Goal: Ask a question: Seek information or help from site administrators or community

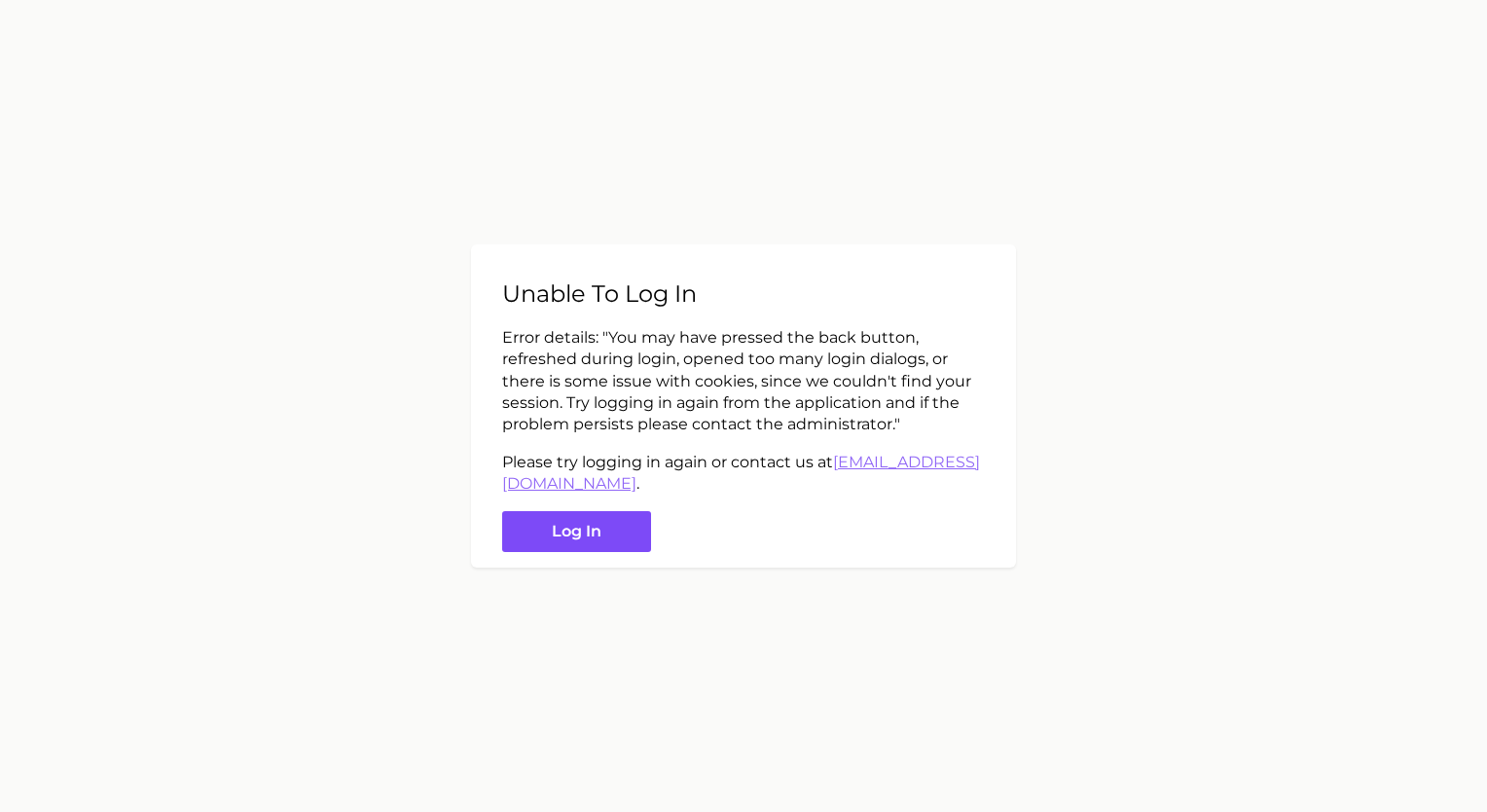
click at [594, 520] on button "Log in" at bounding box center [577, 532] width 149 height 42
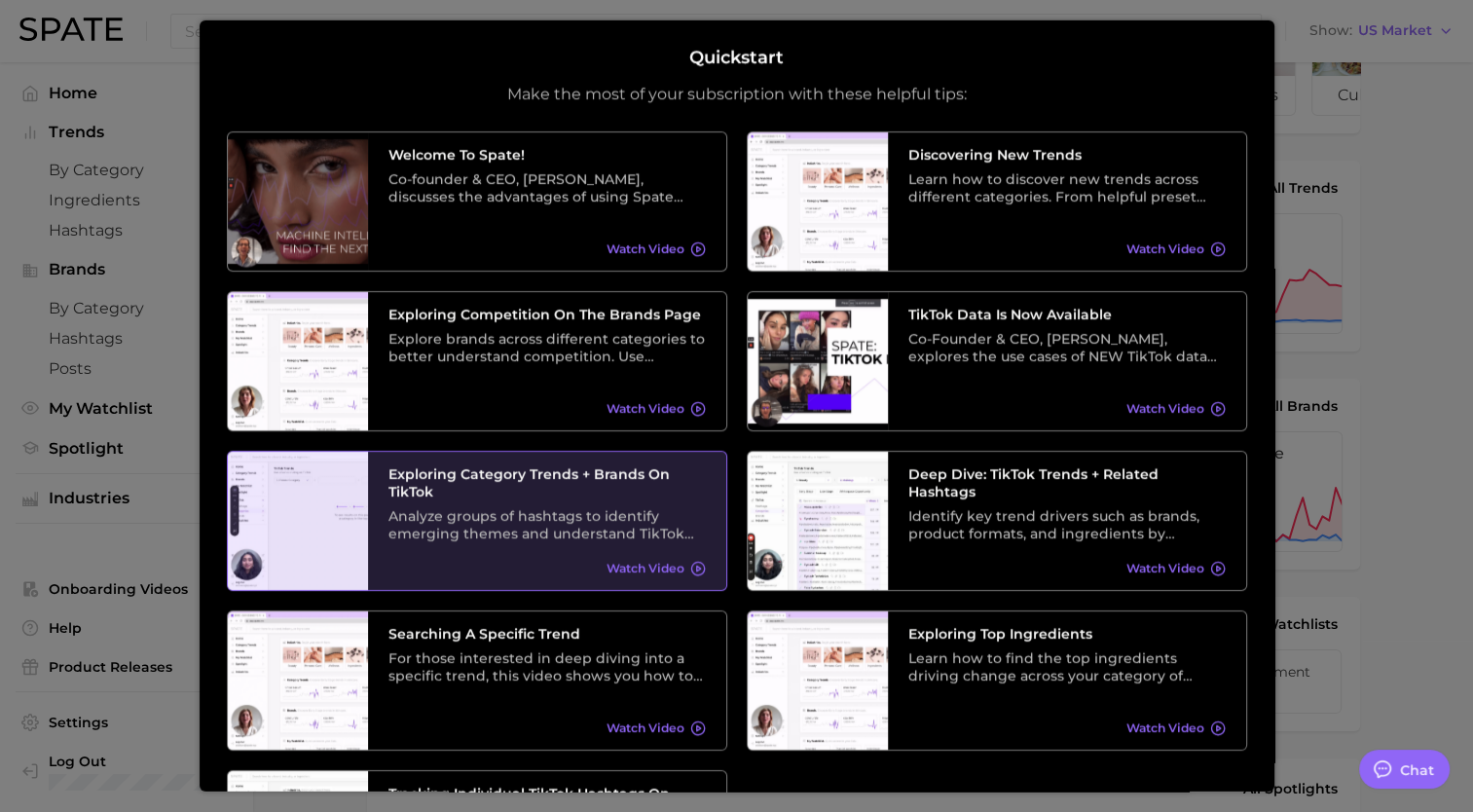
scroll to position [192, 0]
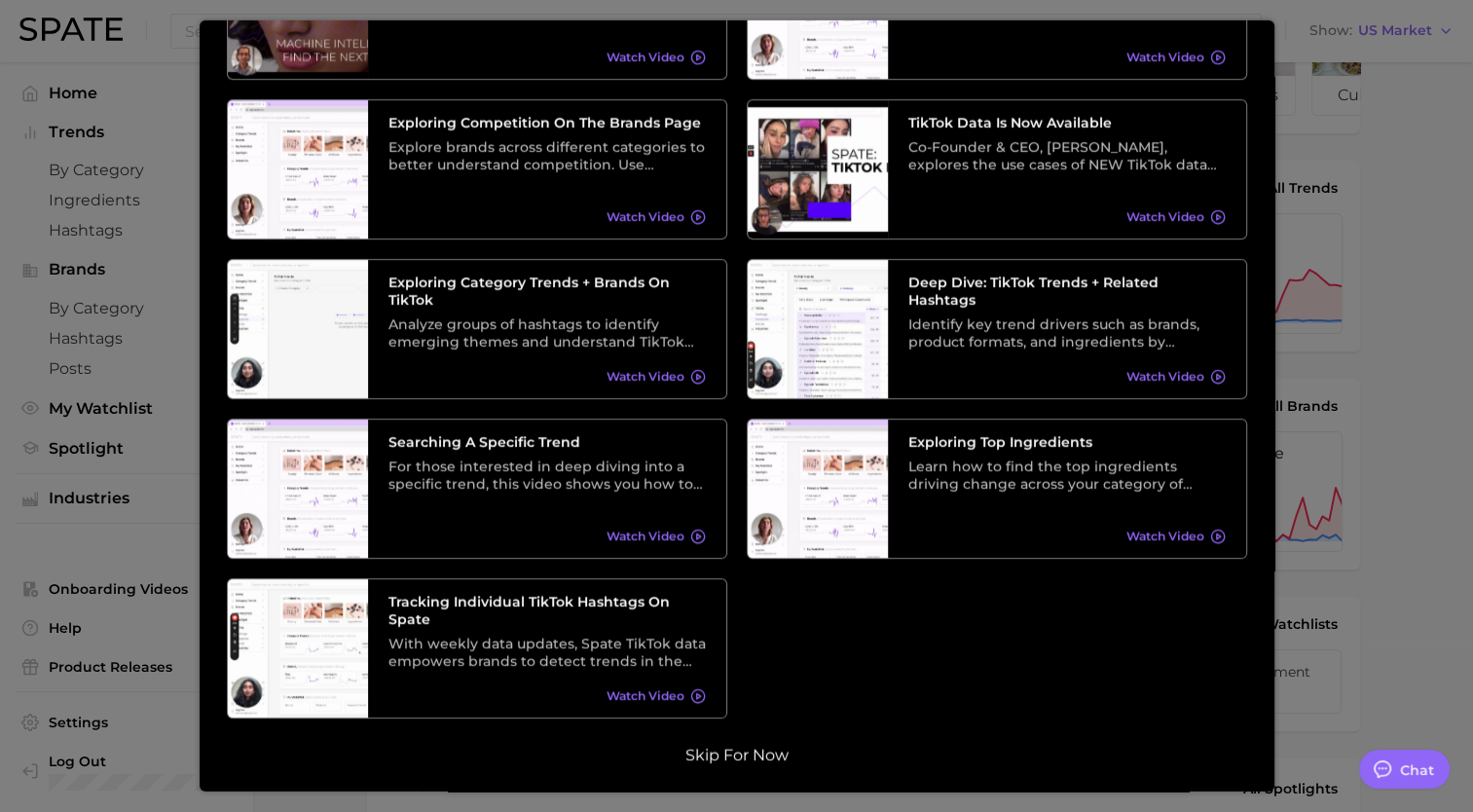
click at [751, 746] on button "Skip for now" at bounding box center [737, 754] width 115 height 20
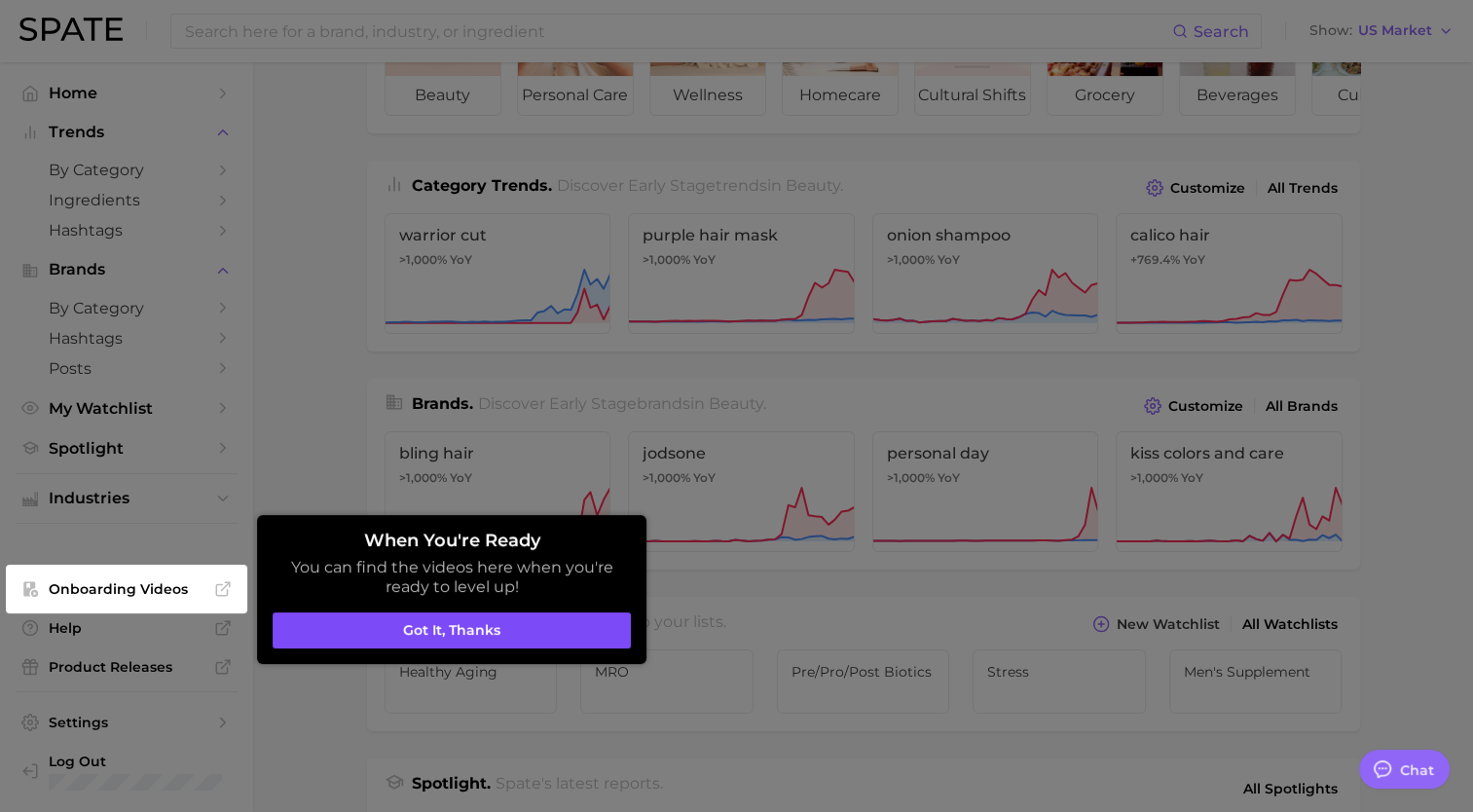
click at [523, 631] on button "Got it, thanks" at bounding box center [452, 630] width 359 height 37
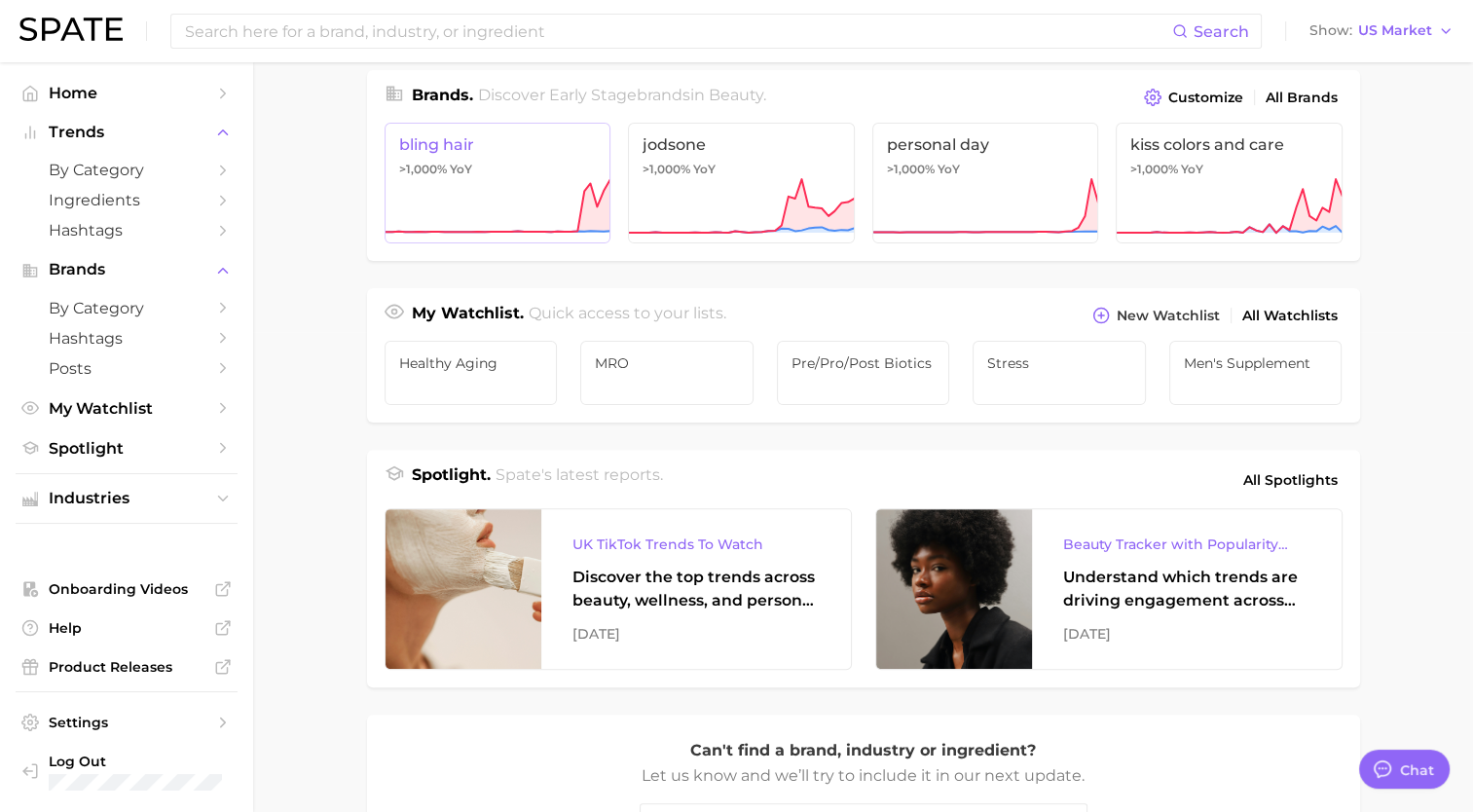
scroll to position [780, 0]
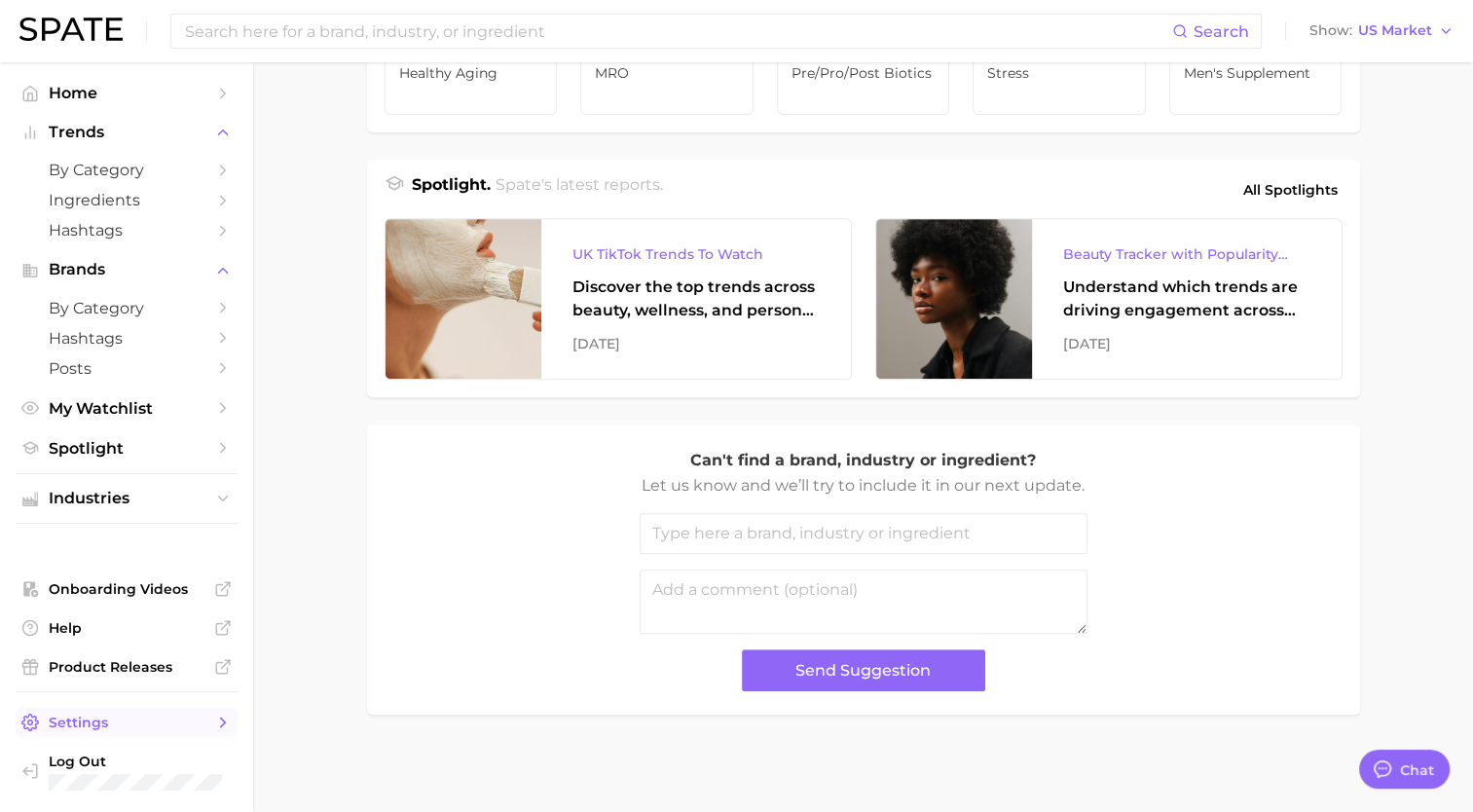
click at [173, 716] on span "Settings" at bounding box center [126, 723] width 156 height 18
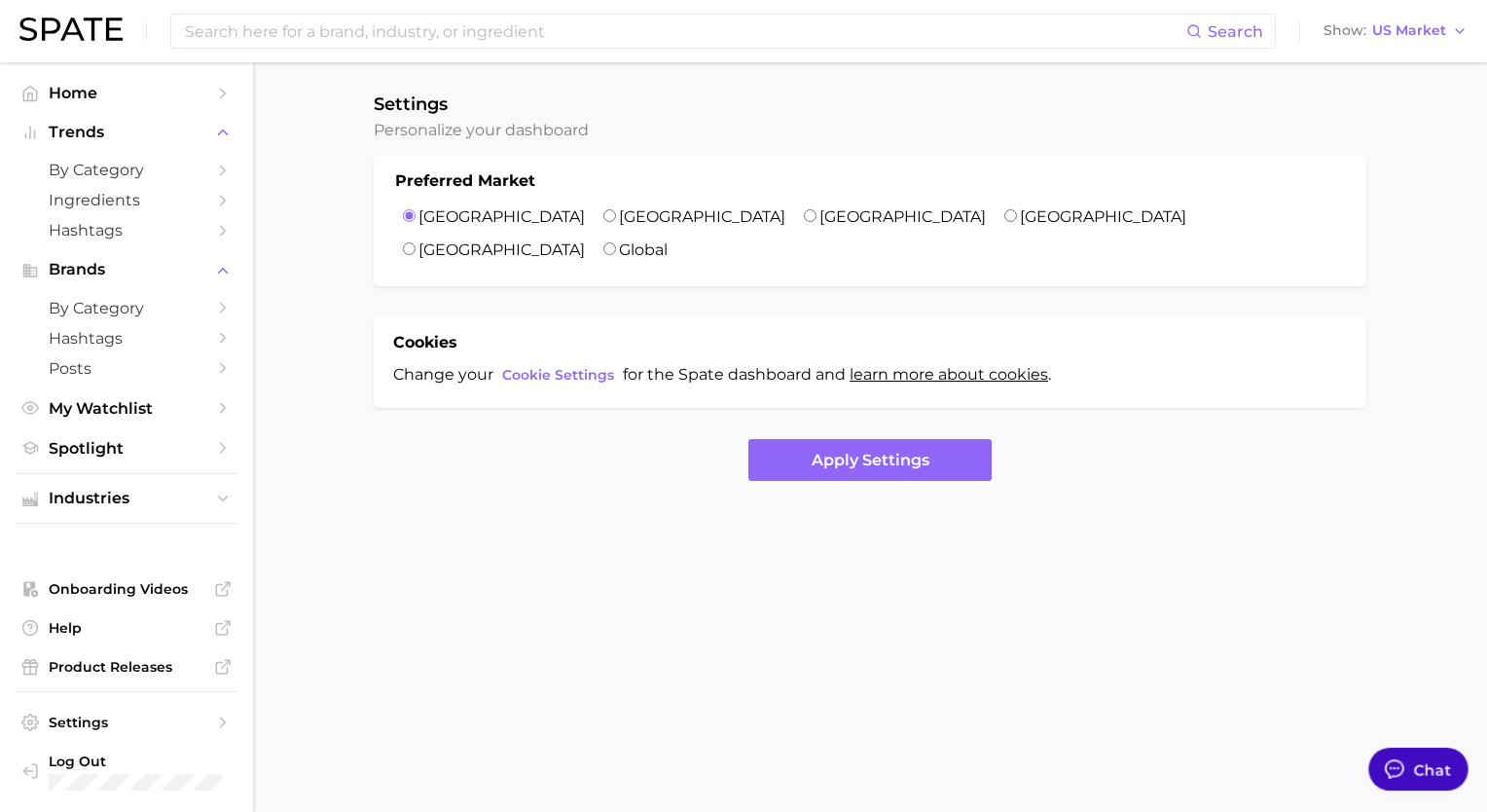
click at [1417, 761] on div "Chat" at bounding box center [1433, 768] width 38 height 23
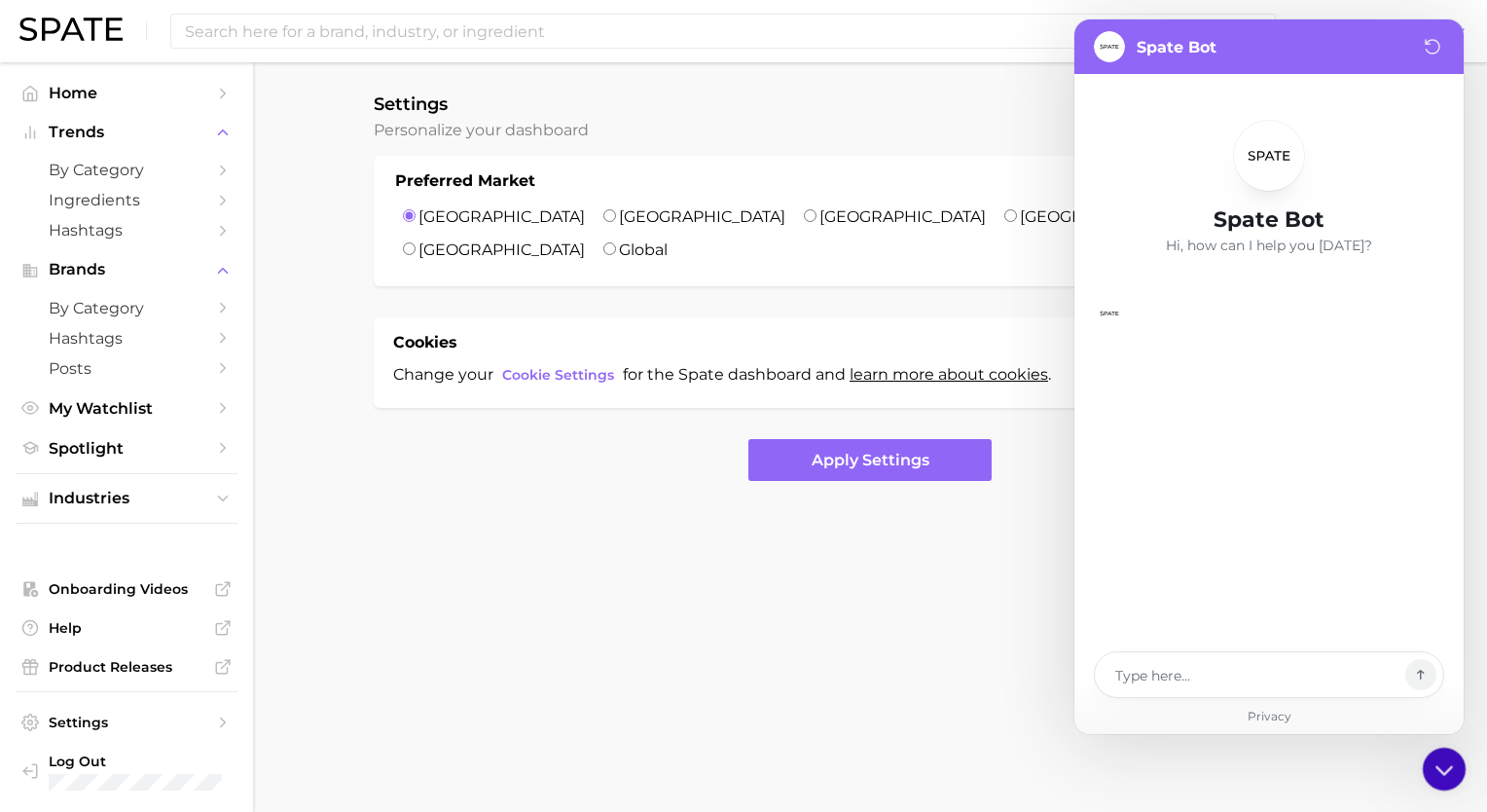
type textarea "x"
type textarea "Ho"
type textarea "x"
type textarea "How"
type textarea "x"
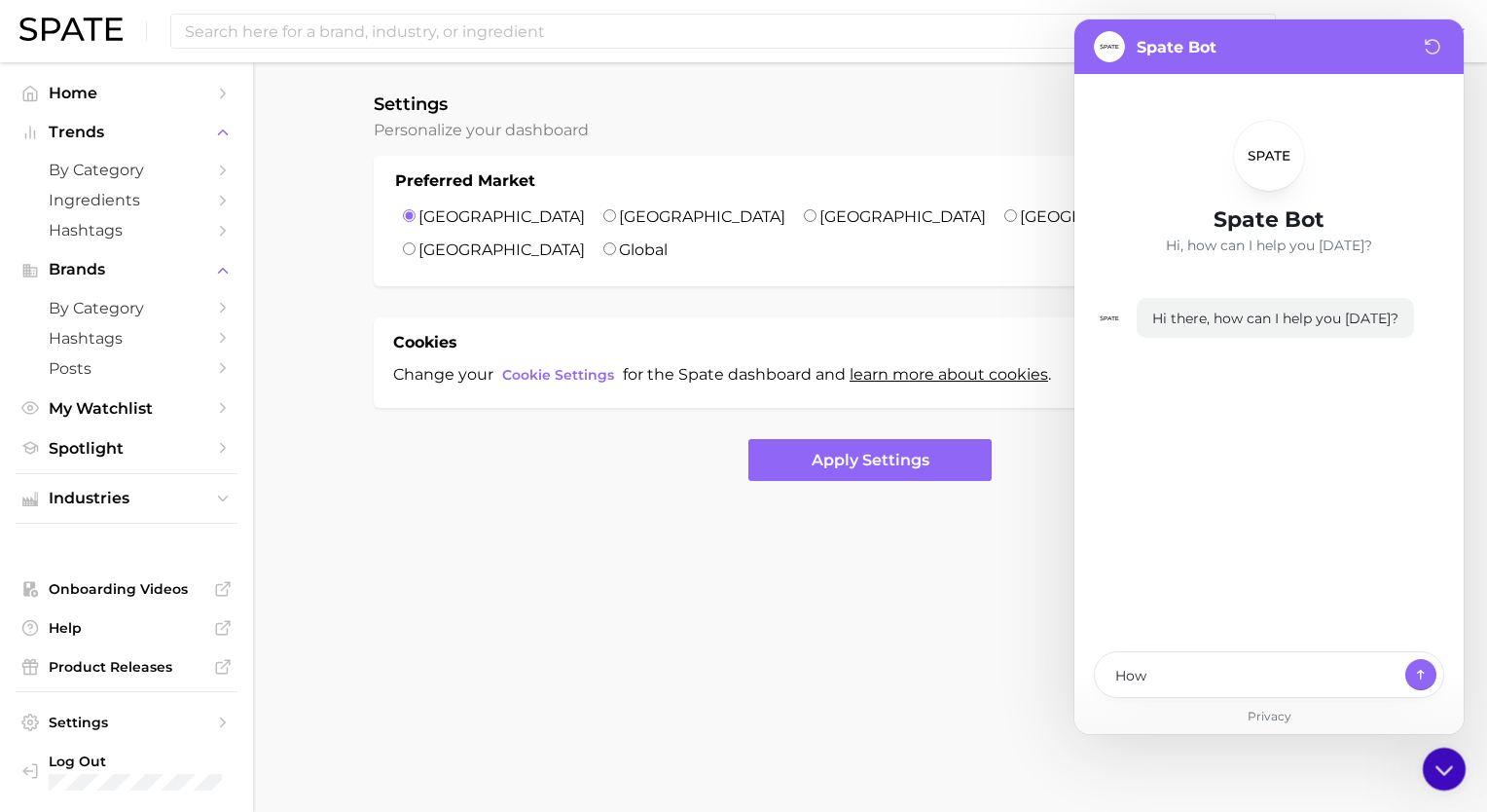
type textarea "How"
type textarea "x"
type textarea "How to"
type textarea "x"
type textarea "How to"
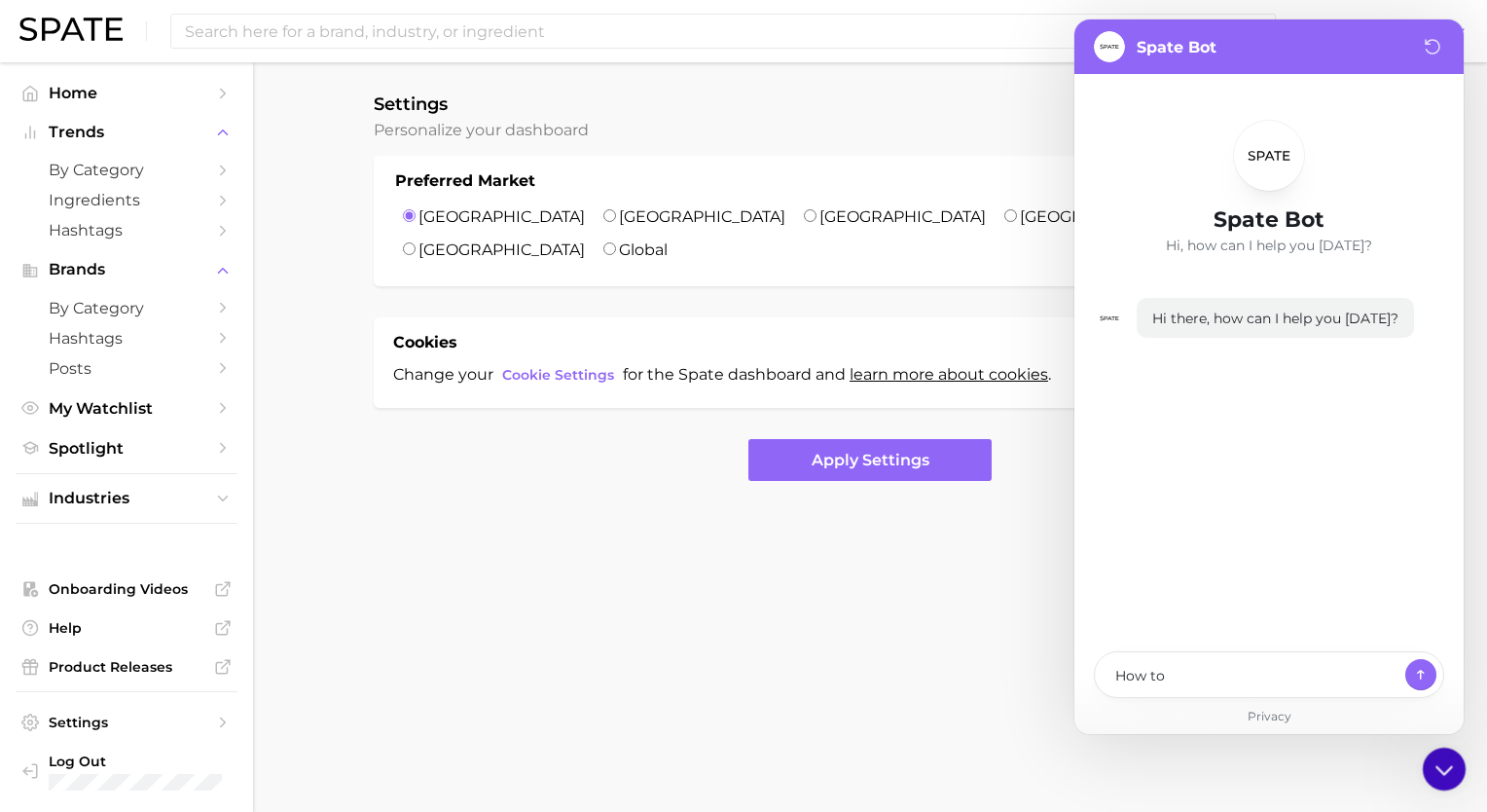
type textarea "x"
type textarea "How to c"
type textarea "x"
type textarea "How to ch"
type textarea "x"
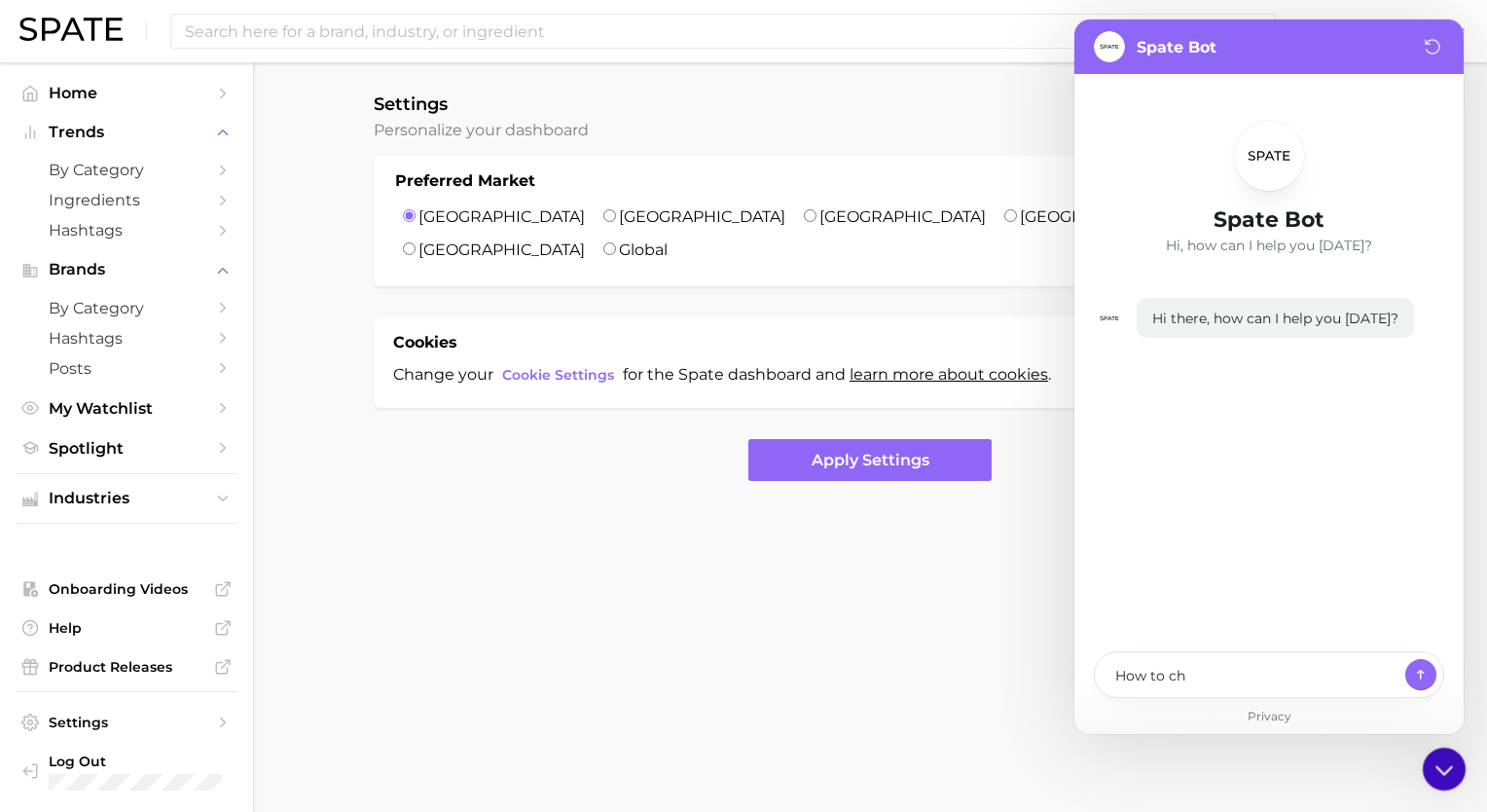
type textarea "How to cha"
type textarea "x"
type textarea "How to chan"
type textarea "x"
type textarea "How to [PERSON_NAME]"
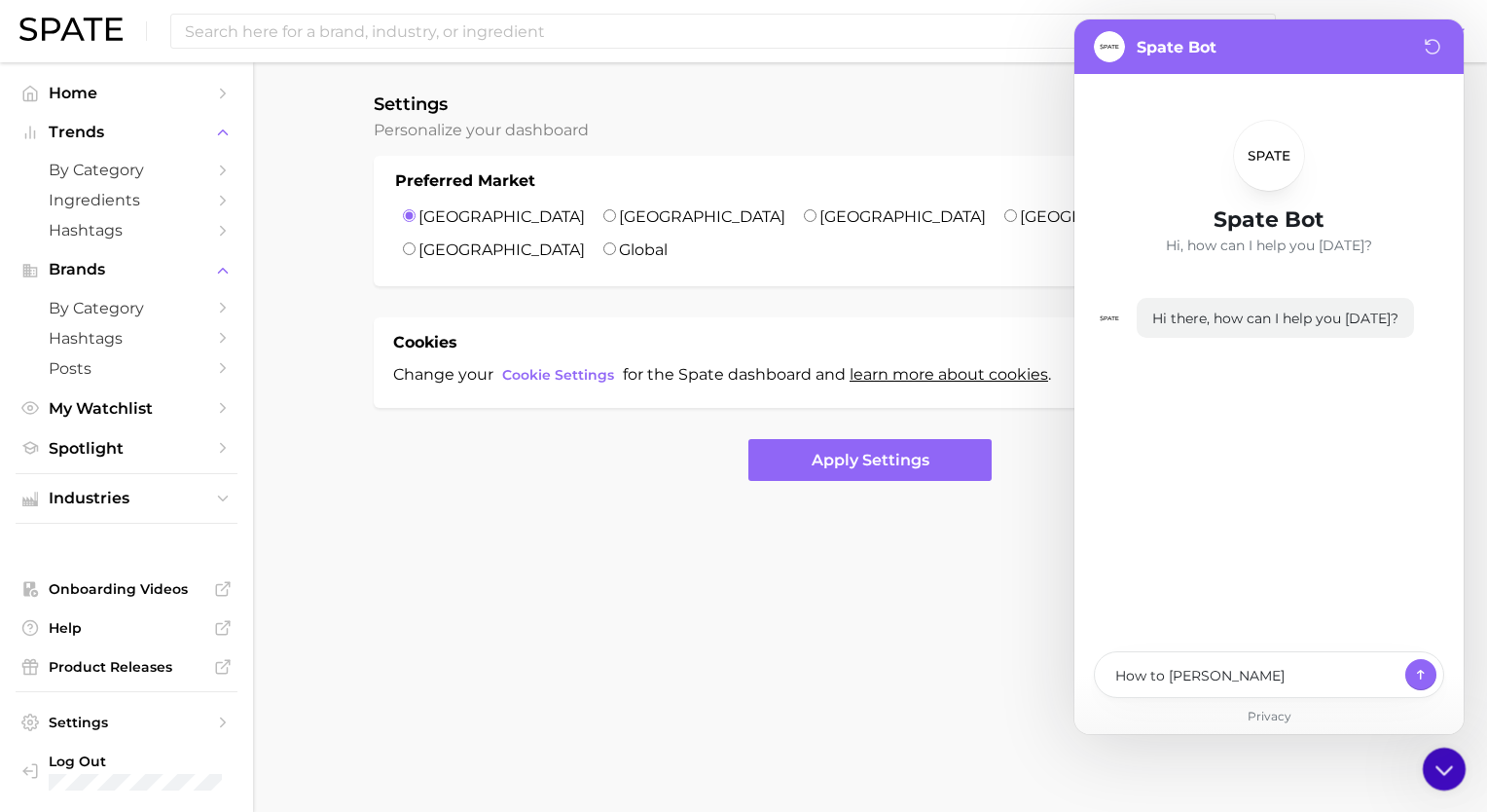
type textarea "x"
type textarea "How to change"
type textarea "x"
type textarea "How to change"
type textarea "x"
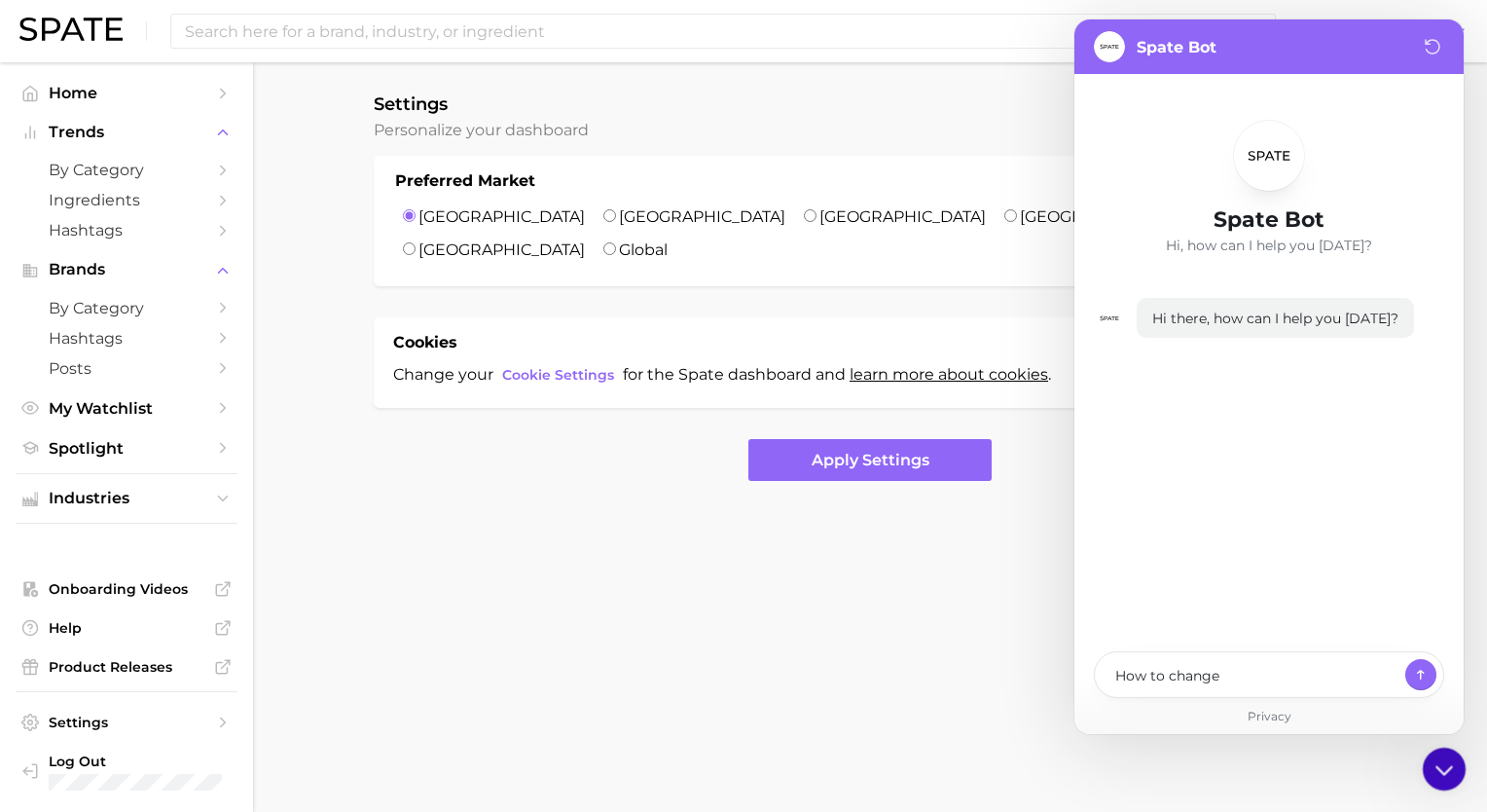
type textarea "How to change m"
type textarea "x"
type textarea "How to change my"
type textarea "x"
type textarea "How to change my"
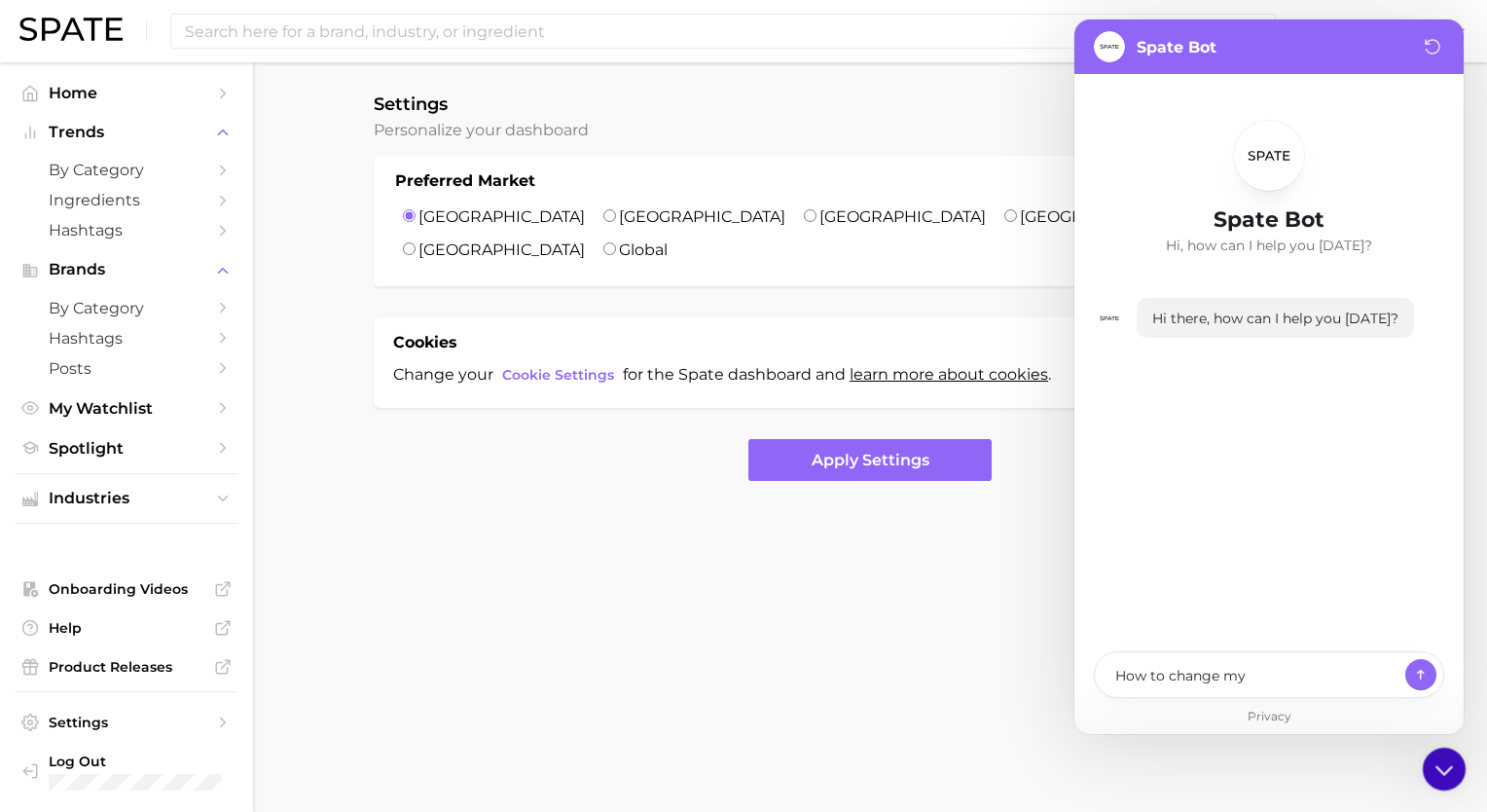
type textarea "x"
type textarea "How to change my e"
type textarea "x"
type textarea "How to change my em"
type textarea "x"
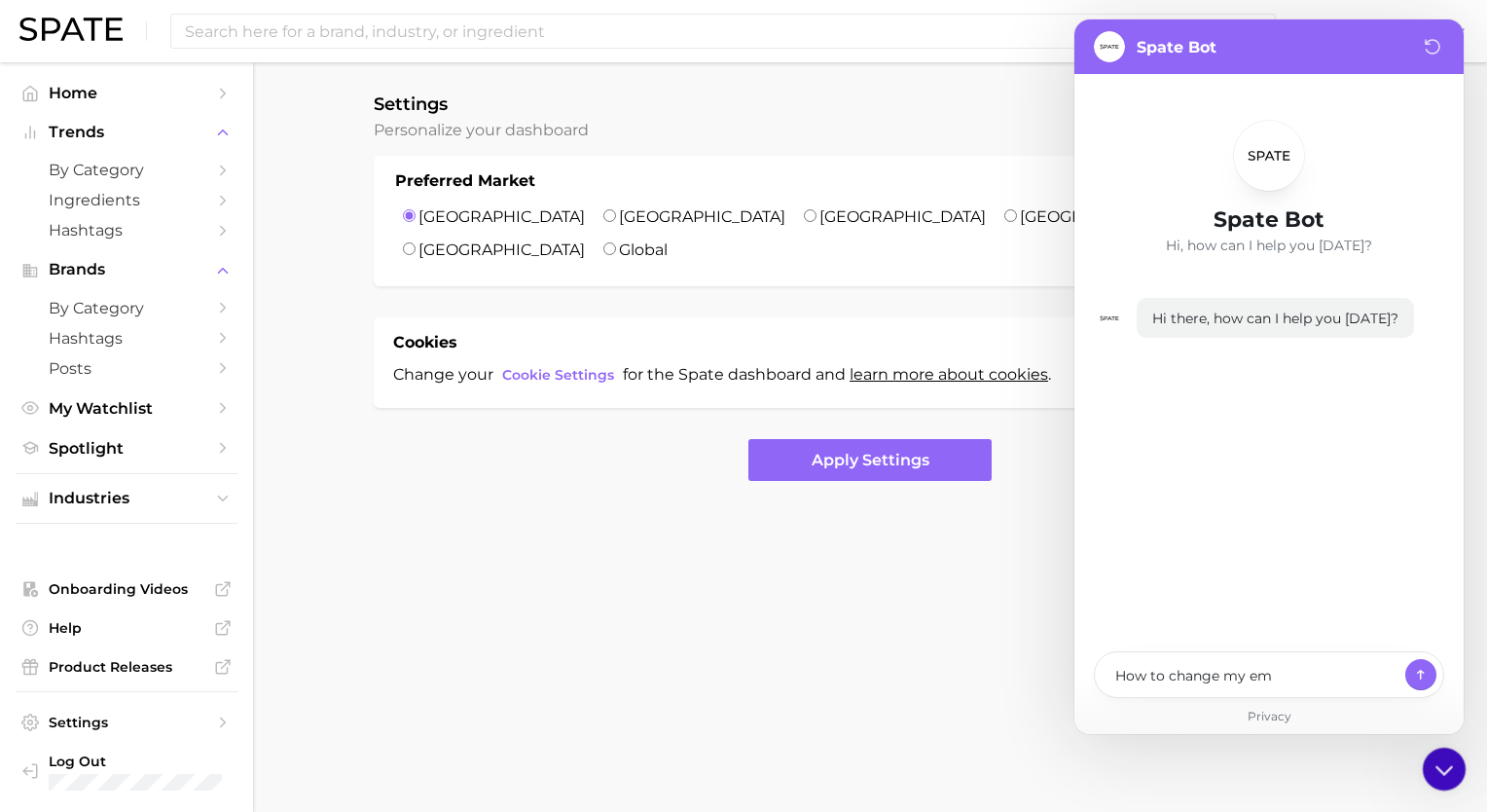
type textarea "How to change my email address on"
type textarea "x"
type textarea "How to change my email address o"
type textarea "x"
type textarea "How to change my email address"
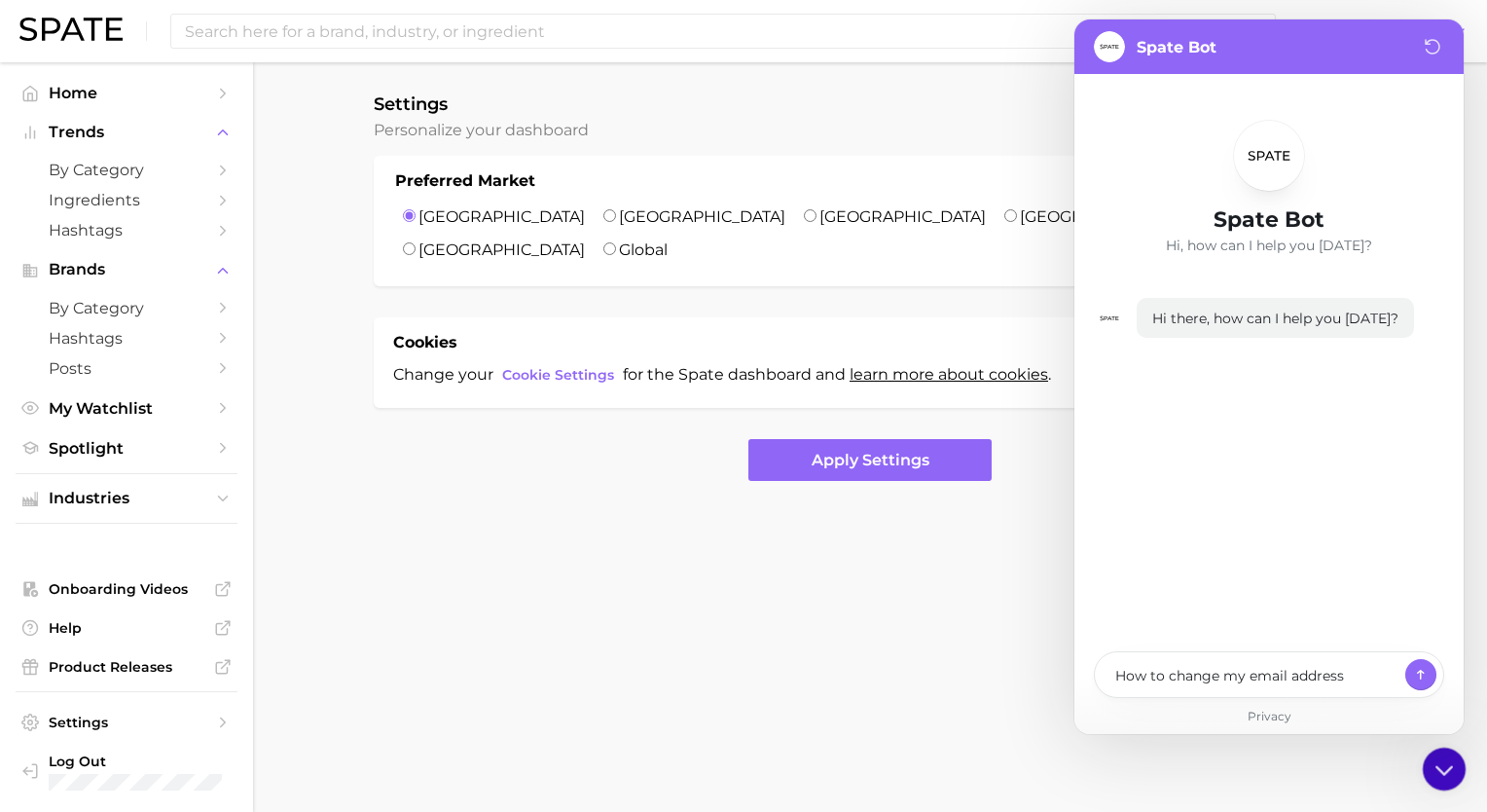
type textarea "x"
type textarea "How to change my email address ?"
type textarea "x"
type textarea "How to change my email address"
type textarea "x"
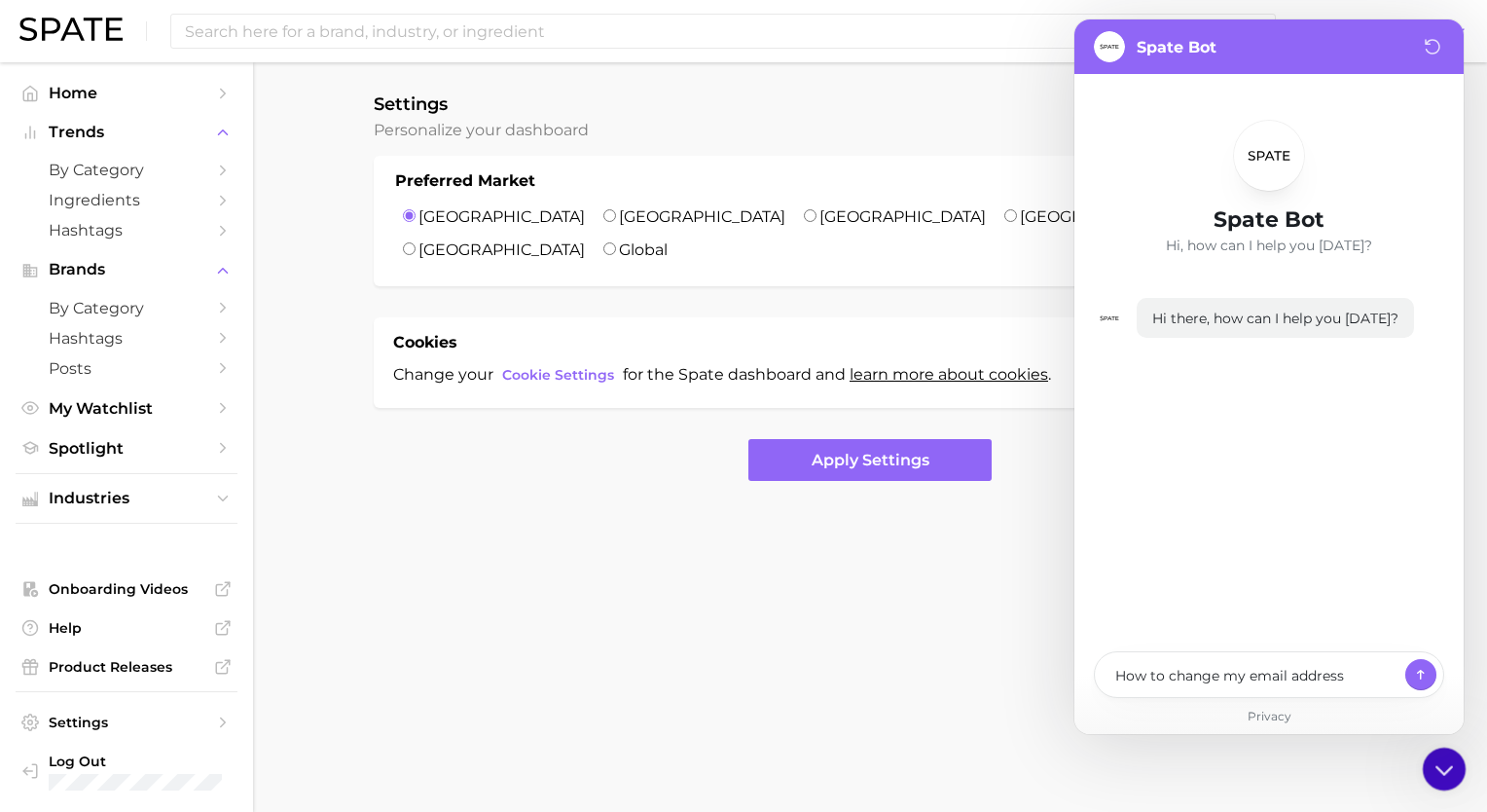
type textarea "How to change my email address"
type textarea "x"
type textarea "How to change my email address"
type textarea "x"
type textarea "How to change my email address to"
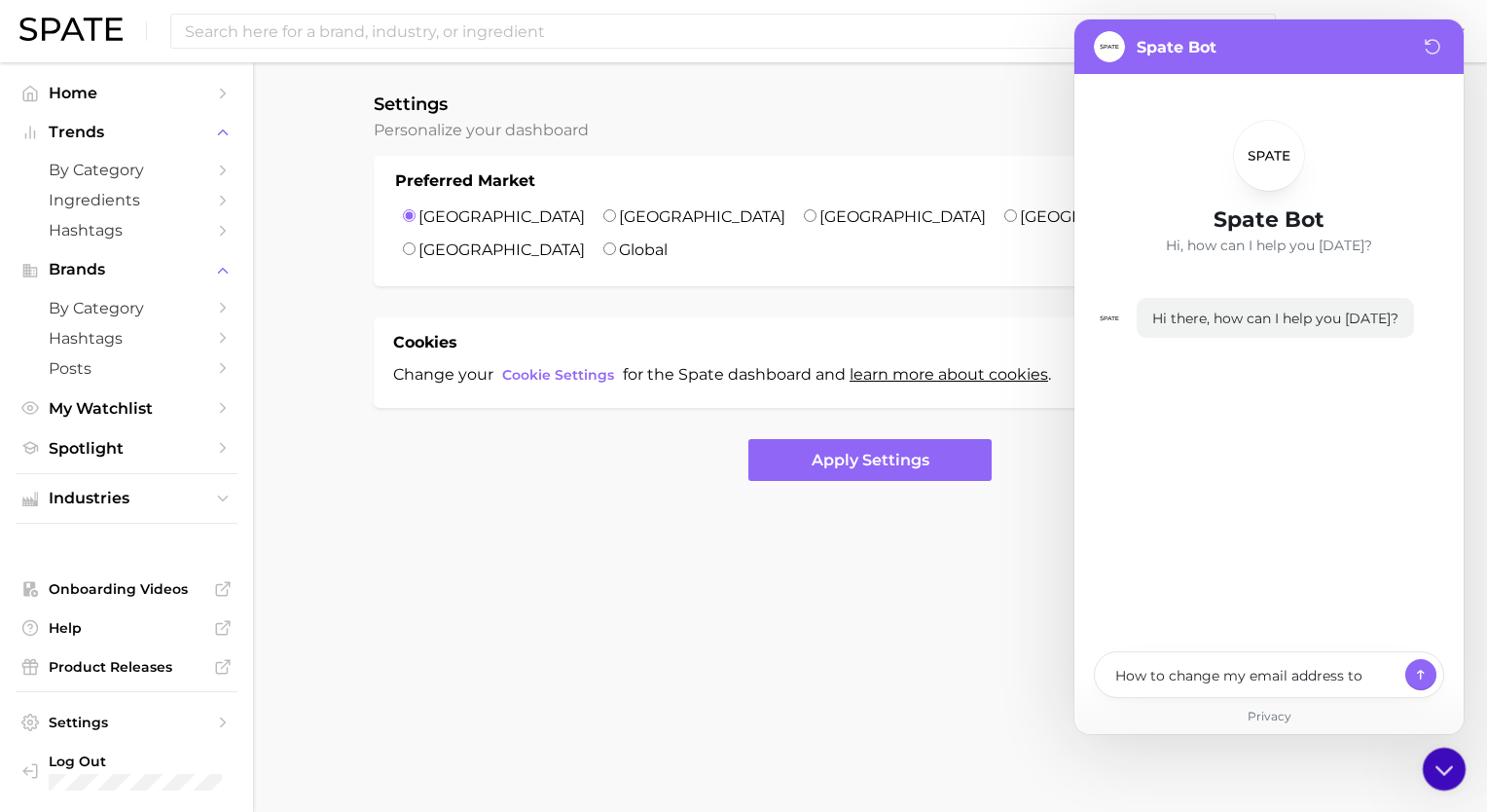
type textarea "x"
type textarea "How to change my email address to"
type textarea "x"
type textarea "How to change my email address to l"
type textarea "x"
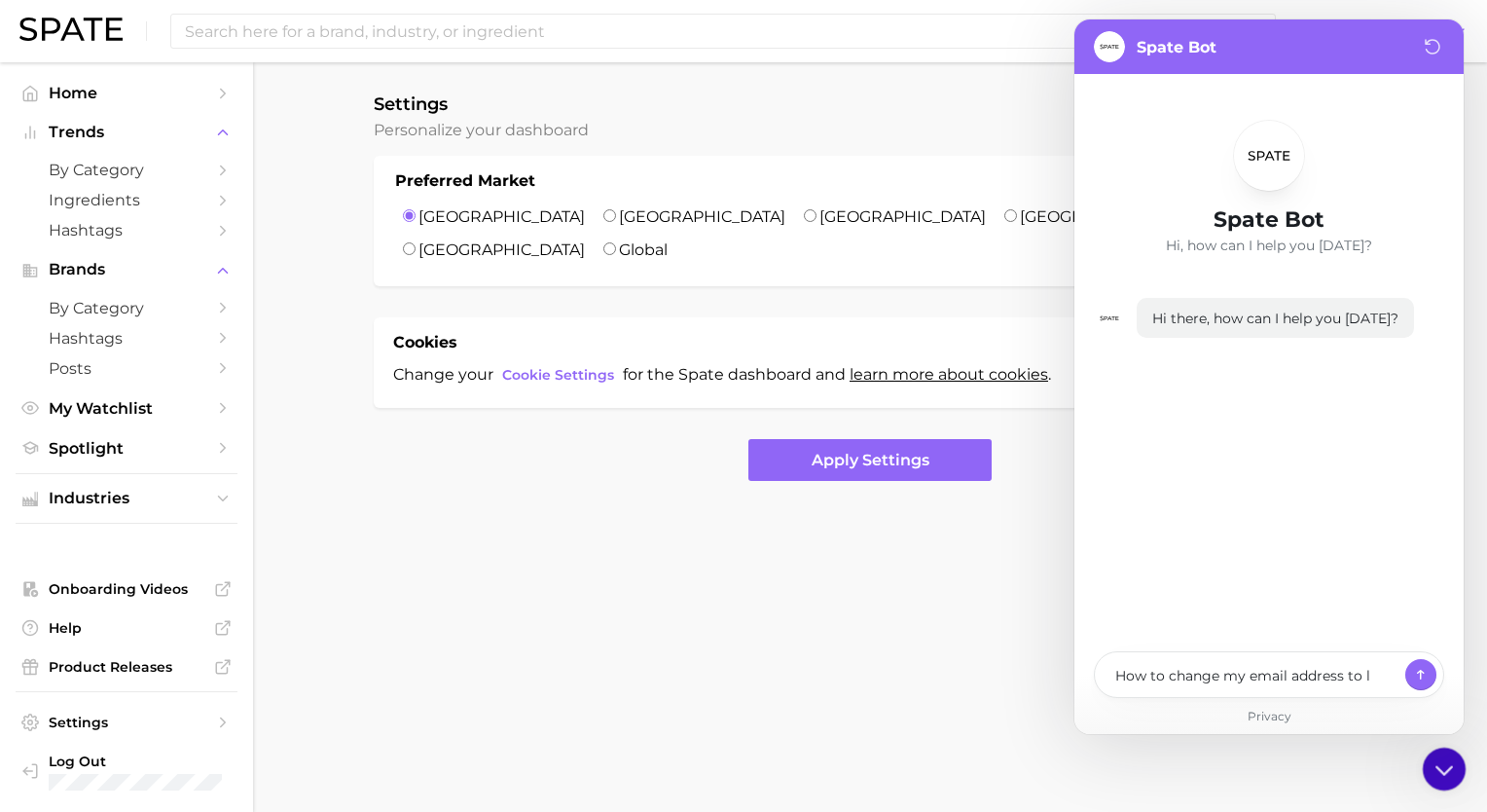
type textarea "How to change my email address to lo"
type textarea "x"
type textarea "How to change my email address to log"
type textarea "x"
type textarea "How to change my email address to logi"
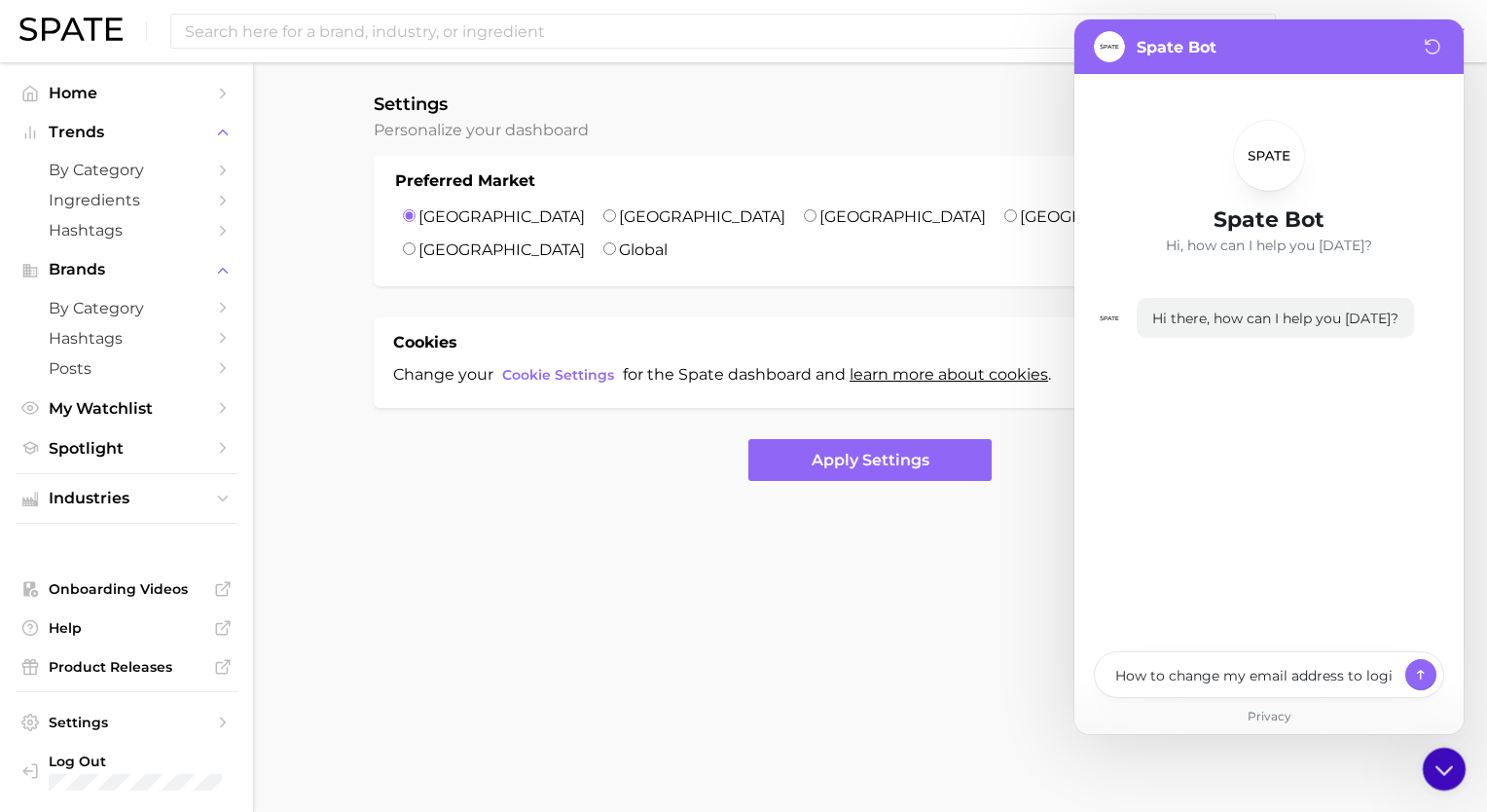
type textarea "x"
type textarea "How to change my email address to login"
type textarea "x"
type textarea "How to change my email address to login?"
type textarea "x"
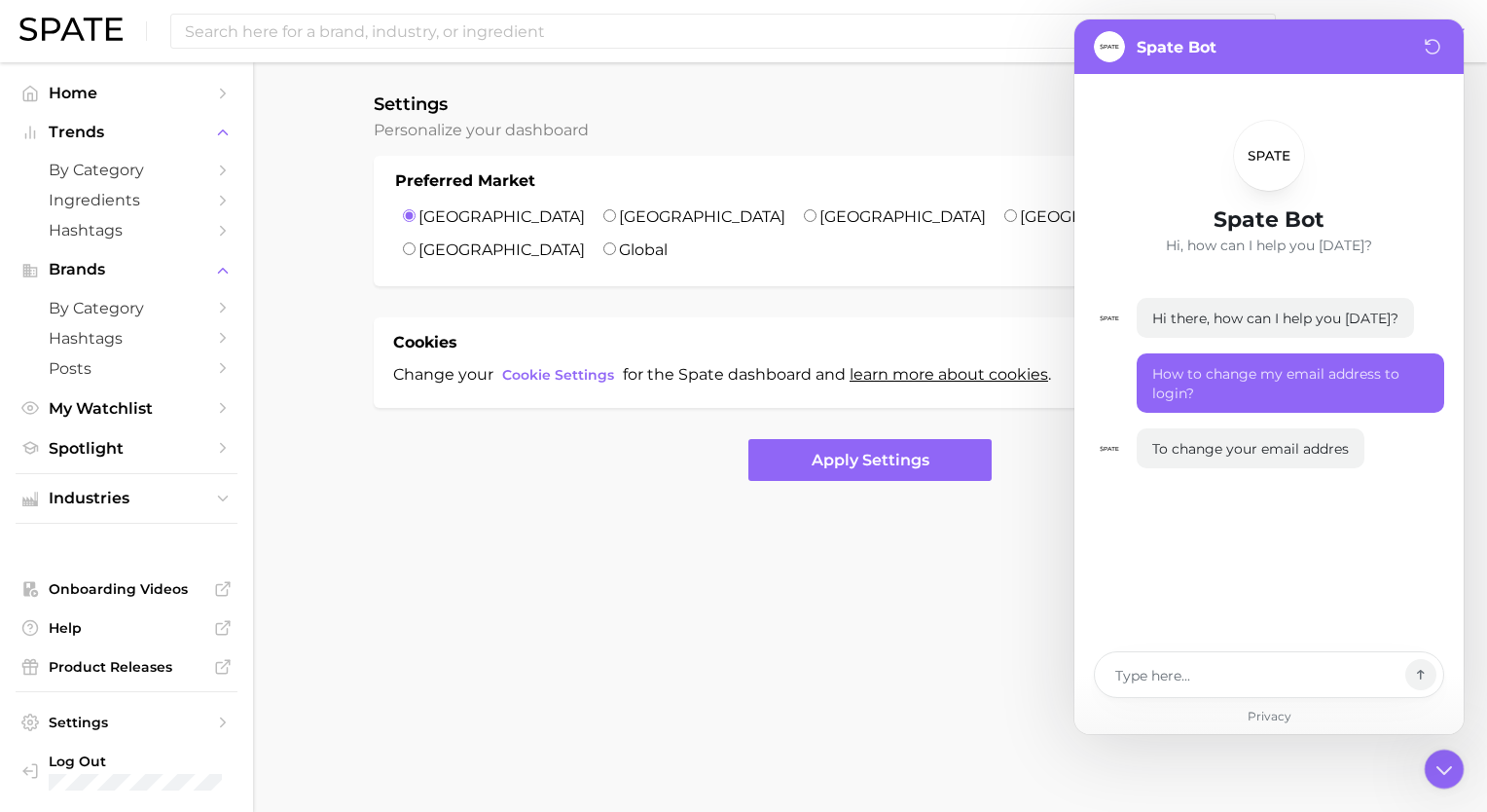
type textarea "x"
